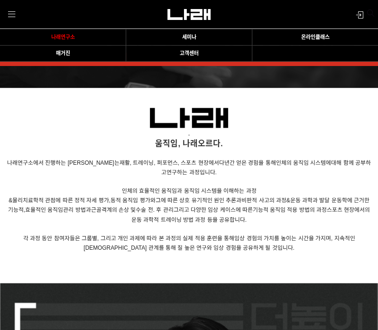
scroll to position [635, 0]
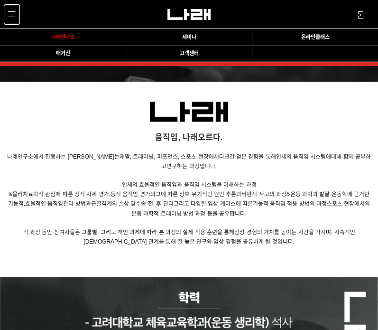
click at [8, 18] on link "MENU" at bounding box center [11, 14] width 15 height 19
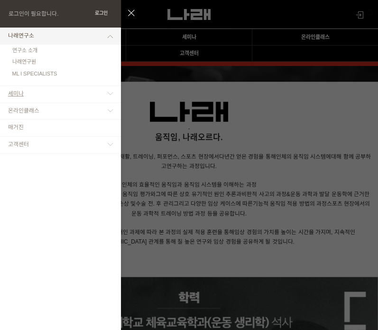
click at [22, 100] on link "세미나" at bounding box center [60, 94] width 121 height 17
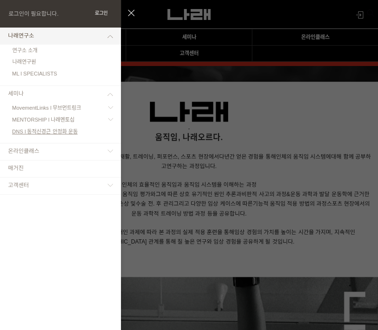
click at [58, 133] on span "DNS l 동적신경근 안정화 운동" at bounding box center [45, 132] width 66 height 6
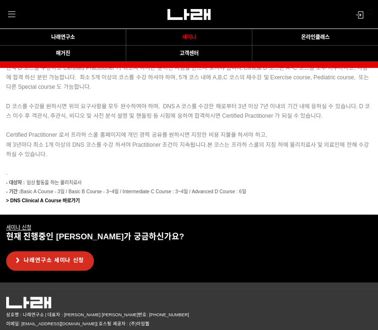
scroll to position [2180, 0]
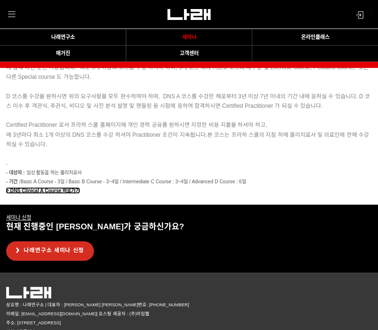
click at [58, 188] on strong "> DNS Clinical A Course 바로가기" at bounding box center [43, 190] width 74 height 5
